Goal: Information Seeking & Learning: Check status

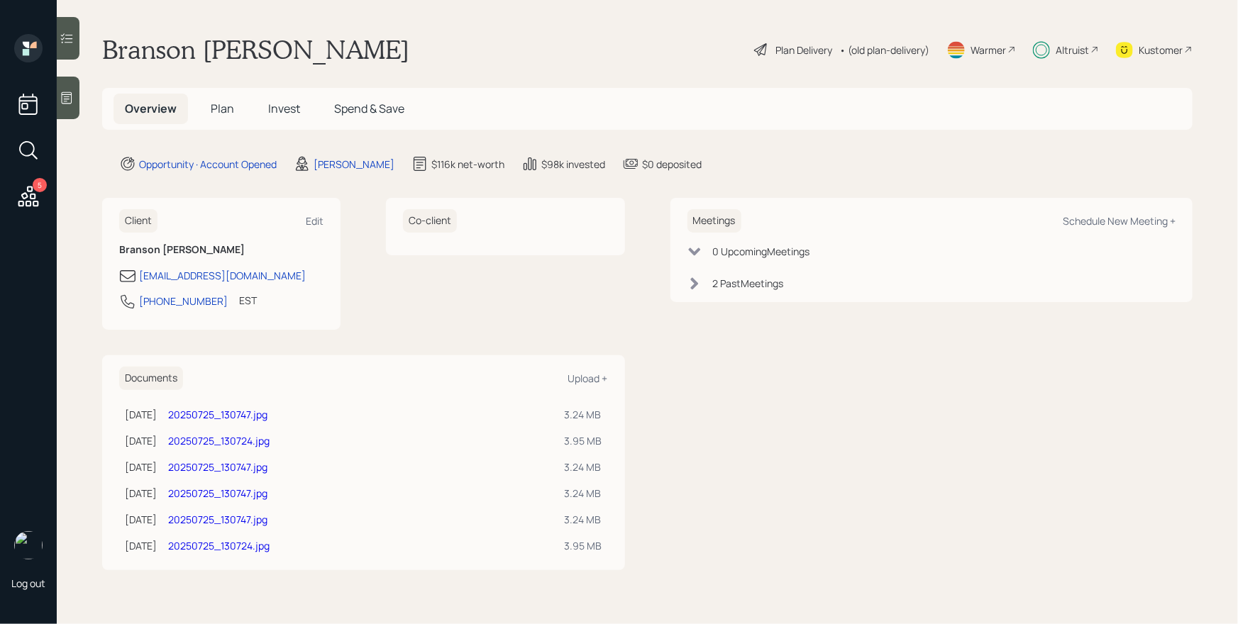
click at [1069, 53] on div "Altruist" at bounding box center [1072, 50] width 33 height 15
click at [292, 107] on span "Invest" at bounding box center [284, 109] width 32 height 16
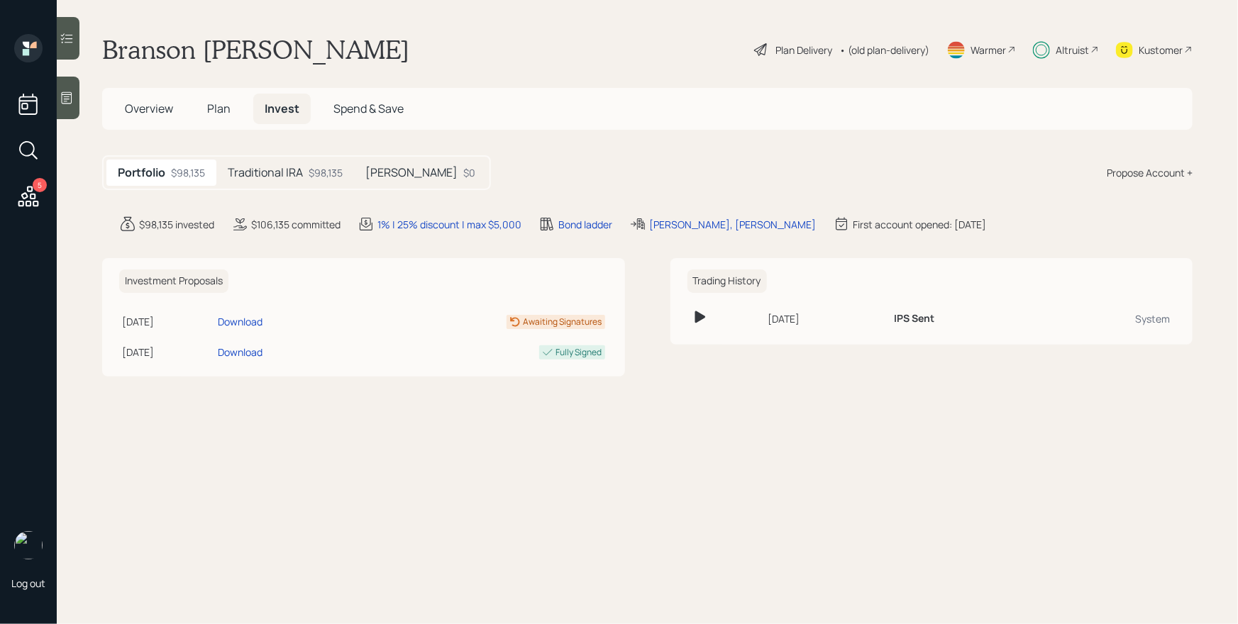
click at [300, 158] on div "Portfolio $98,135 Traditional IRA $98,135 [PERSON_NAME] $0" at bounding box center [296, 172] width 389 height 35
click at [307, 171] on div "Traditional IRA $98,135" at bounding box center [285, 173] width 138 height 26
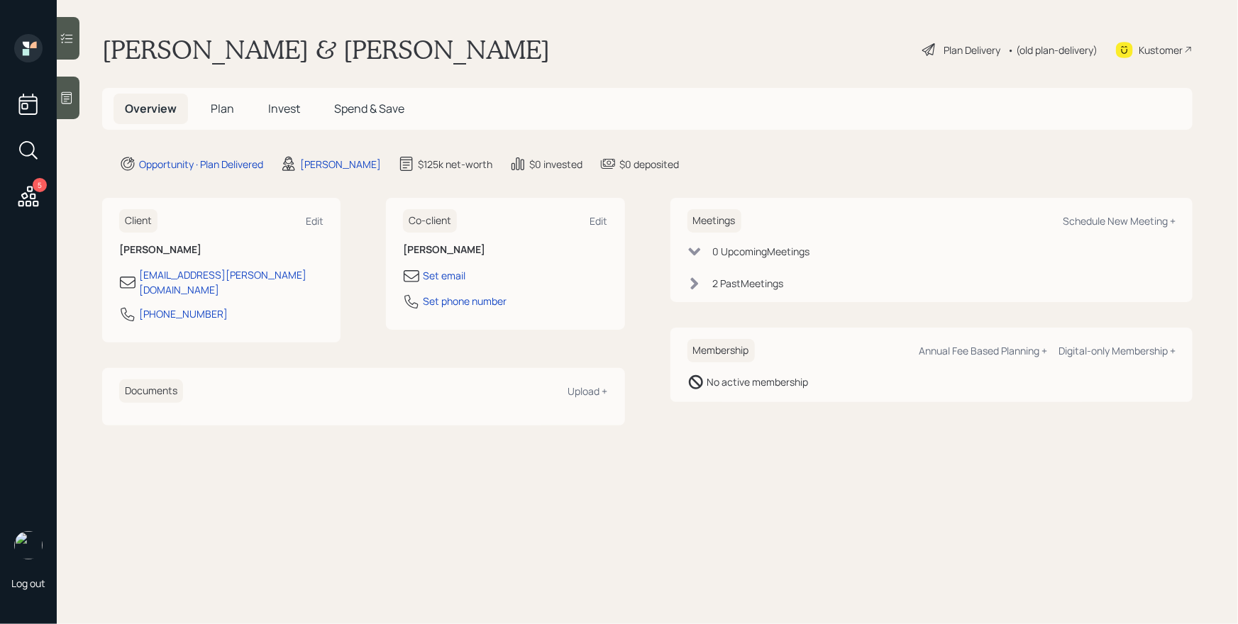
click at [285, 105] on span "Invest" at bounding box center [284, 109] width 32 height 16
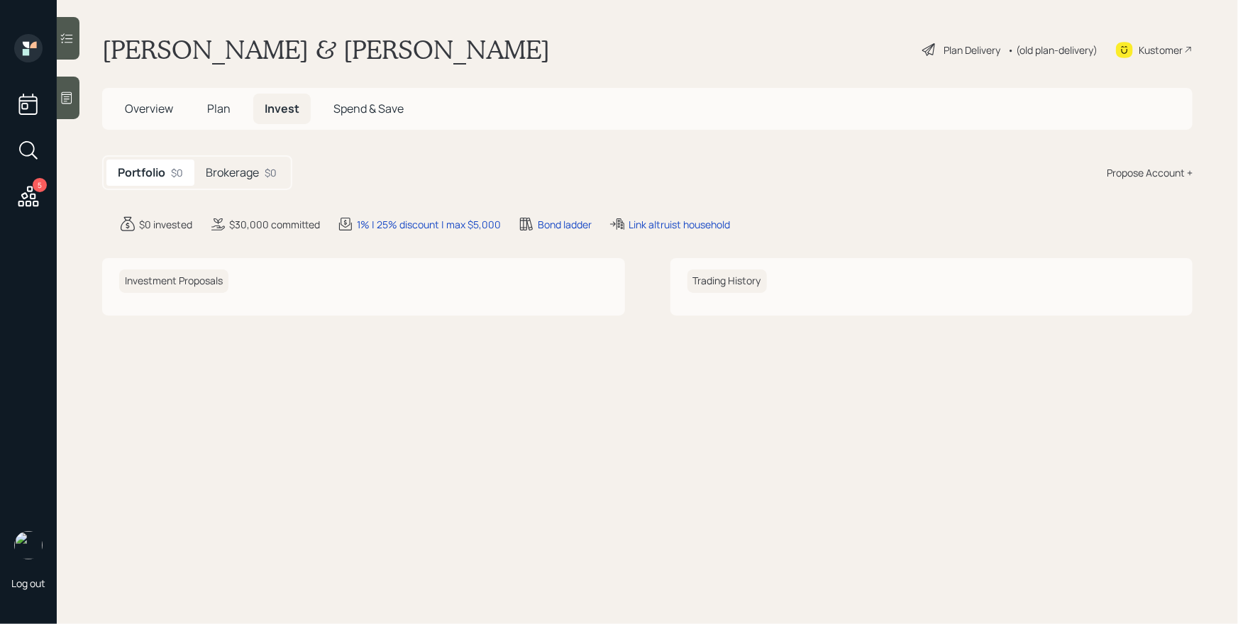
click at [259, 166] on h5 "Brokerage" at bounding box center [232, 172] width 53 height 13
